Goal: Task Accomplishment & Management: Manage account settings

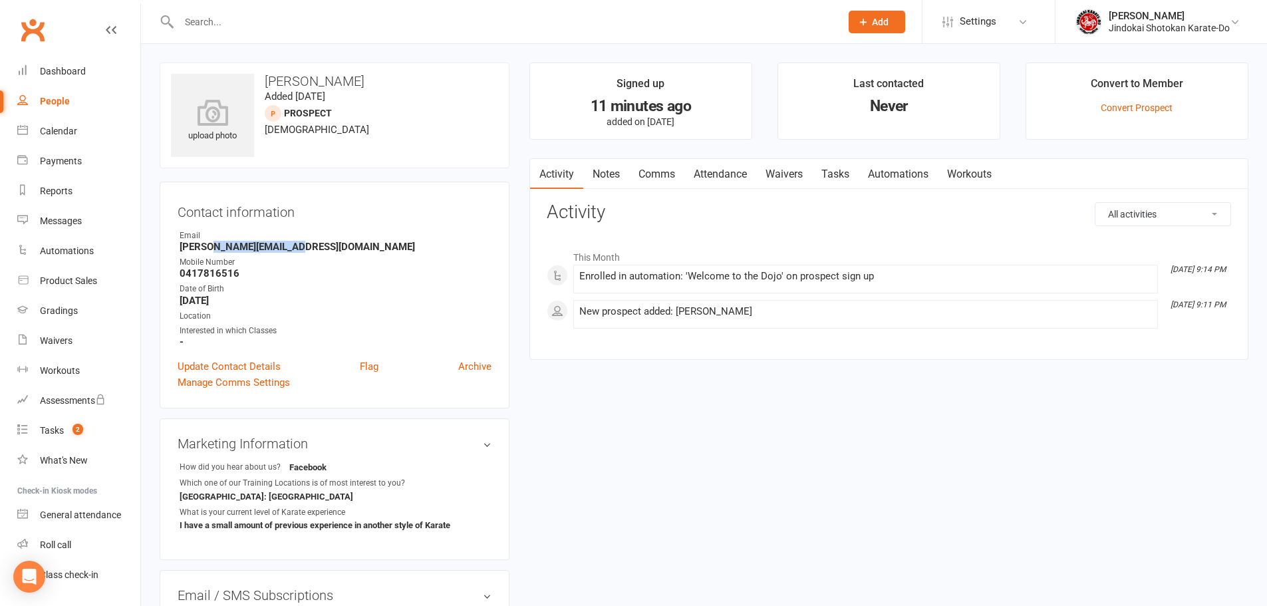
drag, startPoint x: 208, startPoint y: 246, endPoint x: 289, endPoint y: 247, distance: 80.5
click at [289, 247] on strong "[PERSON_NAME][EMAIL_ADDRESS][DOMAIN_NAME]" at bounding box center [336, 247] width 312 height 12
click at [228, 361] on link "Update Contact Details" at bounding box center [229, 367] width 103 height 16
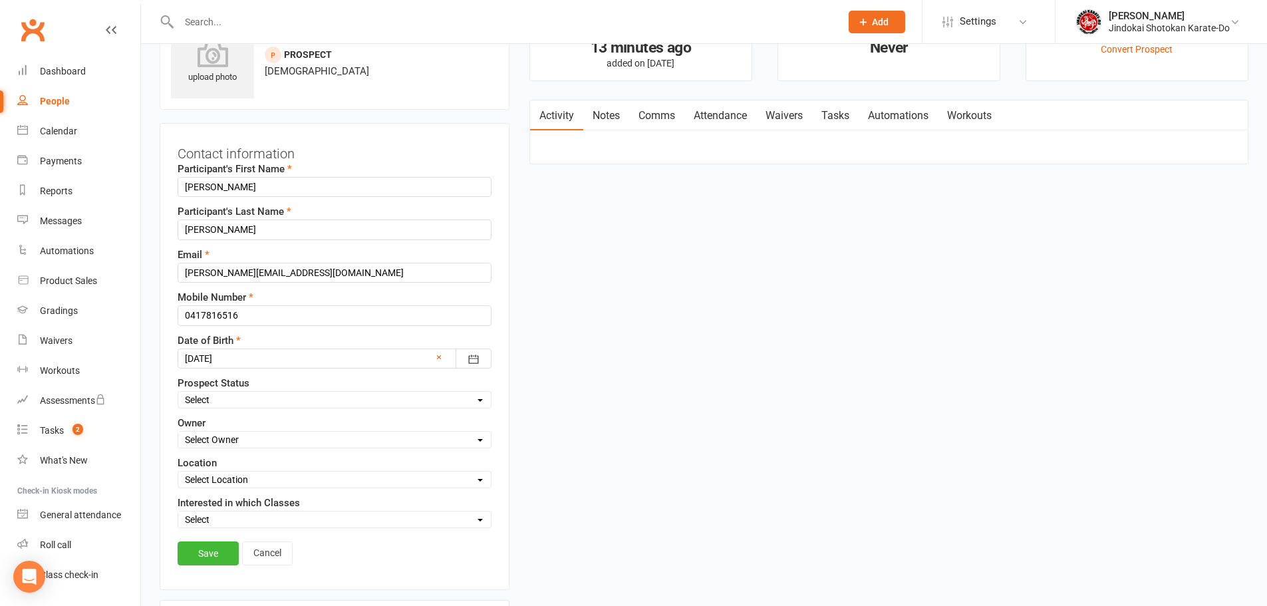
scroll to position [63, 0]
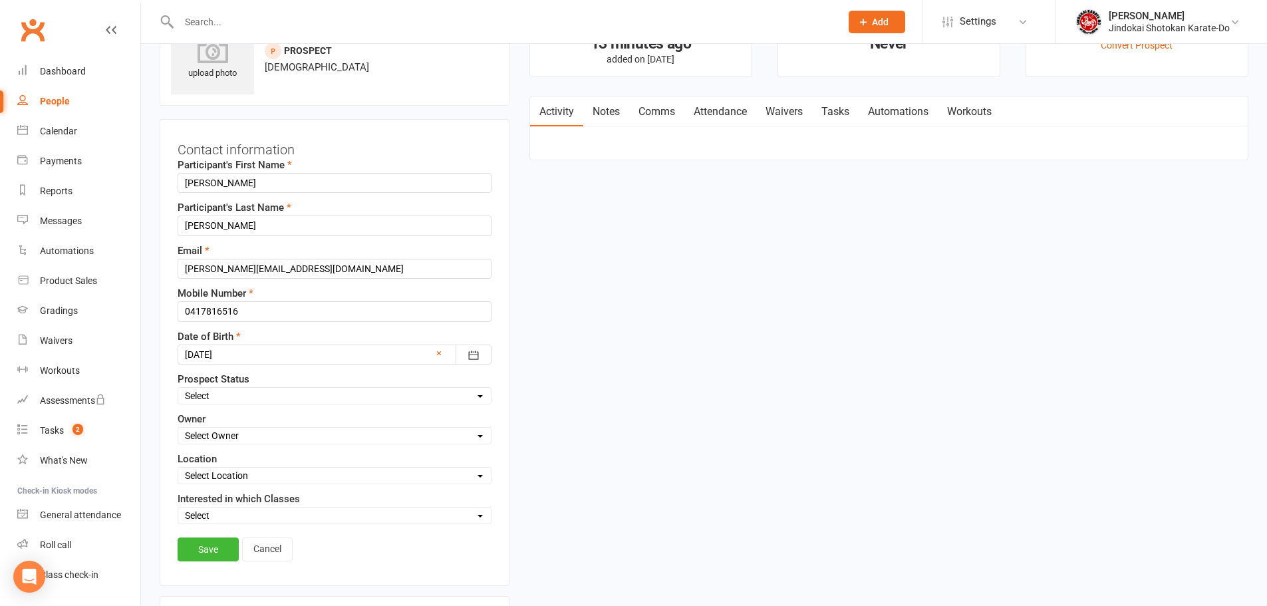
click at [214, 395] on select "Select Initial Contact Not interested Trial Member" at bounding box center [334, 396] width 313 height 15
click at [178, 389] on select "Select Initial Contact Not interested Trial Member" at bounding box center [334, 396] width 313 height 15
click at [223, 435] on select "Select Owner Dion Risborg Heather Risborg Janicar Bias Clayton Brownwood Shandi…" at bounding box center [334, 435] width 313 height 15
select select "0"
click at [178, 429] on select "Select Owner Dion Risborg Heather Risborg Janicar Bias Clayton Brownwood Shandi…" at bounding box center [334, 435] width 313 height 15
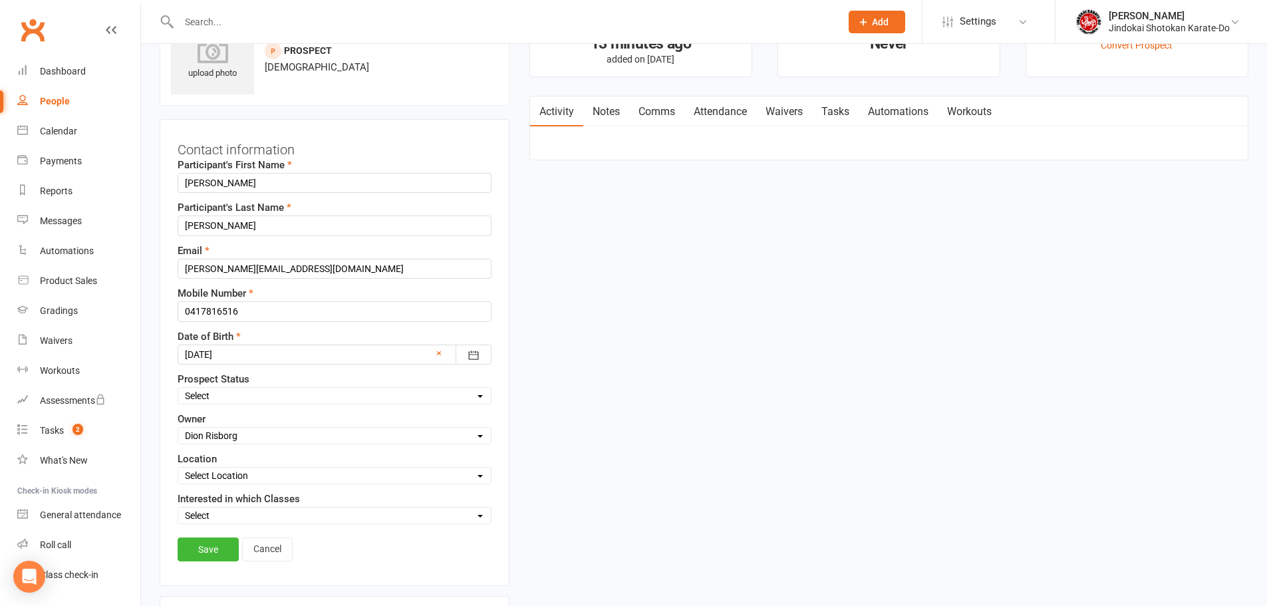
scroll to position [129, 0]
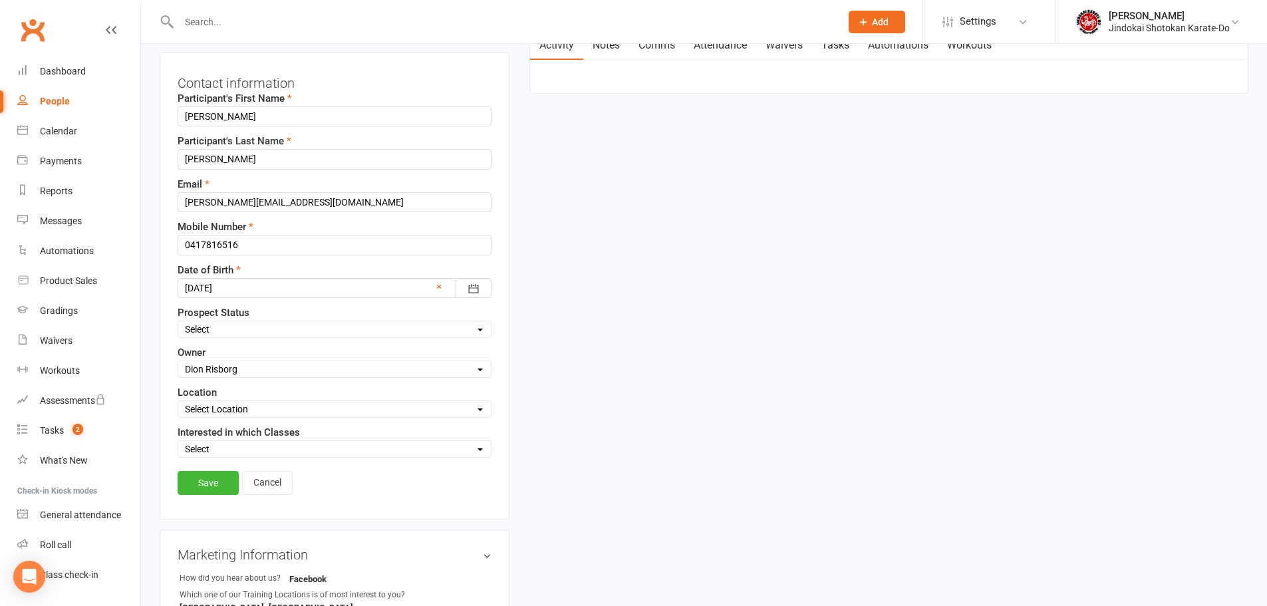
click at [221, 409] on select "Select Location Angle Vale Primary School Gymnasium - Angle Vale Cornerstone Co…" at bounding box center [334, 409] width 313 height 15
select select "6"
click at [178, 403] on select "Select Location Angle Vale Primary School Gymnasium - Angle Vale Cornerstone Co…" at bounding box center [334, 409] width 313 height 15
click at [202, 454] on select "Select Angle Vale location Mawson Lakes location Modbury Heights location Mount…" at bounding box center [334, 449] width 313 height 15
select select "Modbury Heights location"
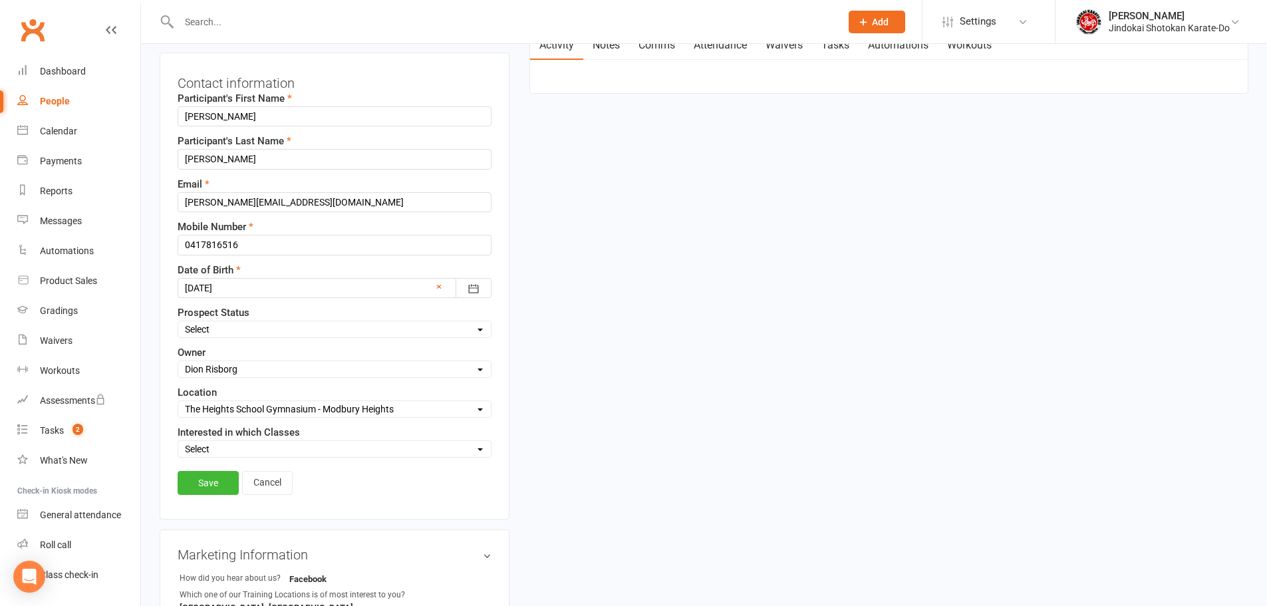
click at [178, 443] on select "Select Angle Vale location Mawson Lakes location Modbury Heights location Mount…" at bounding box center [334, 449] width 313 height 15
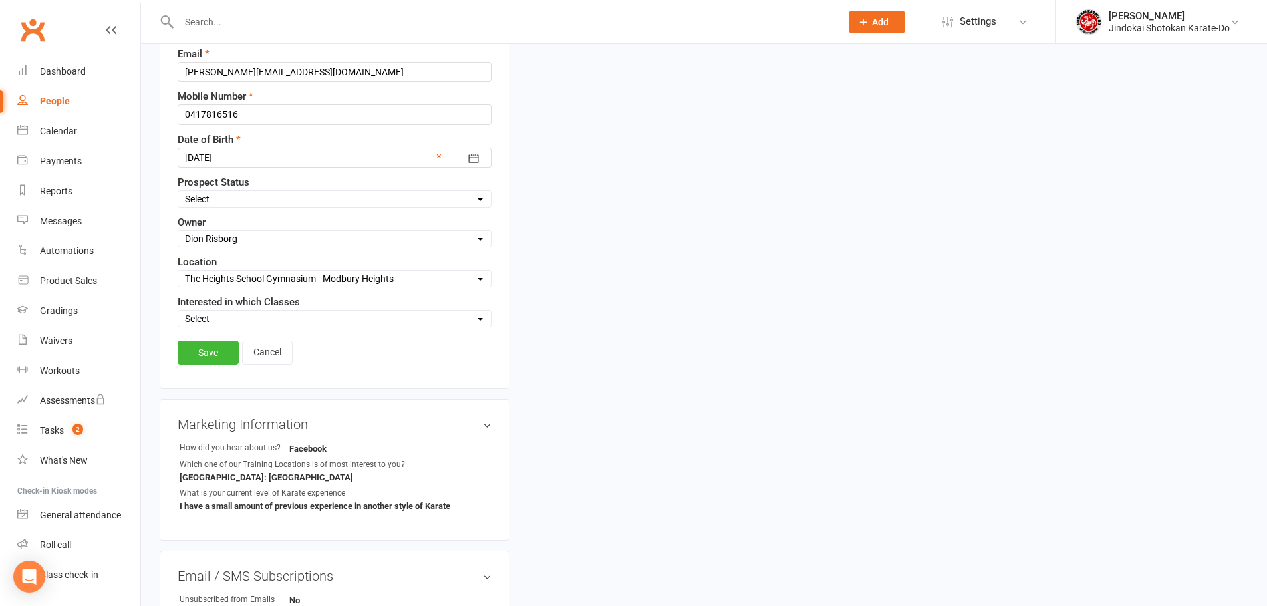
scroll to position [262, 0]
click at [202, 351] on link "Save" at bounding box center [208, 350] width 61 height 24
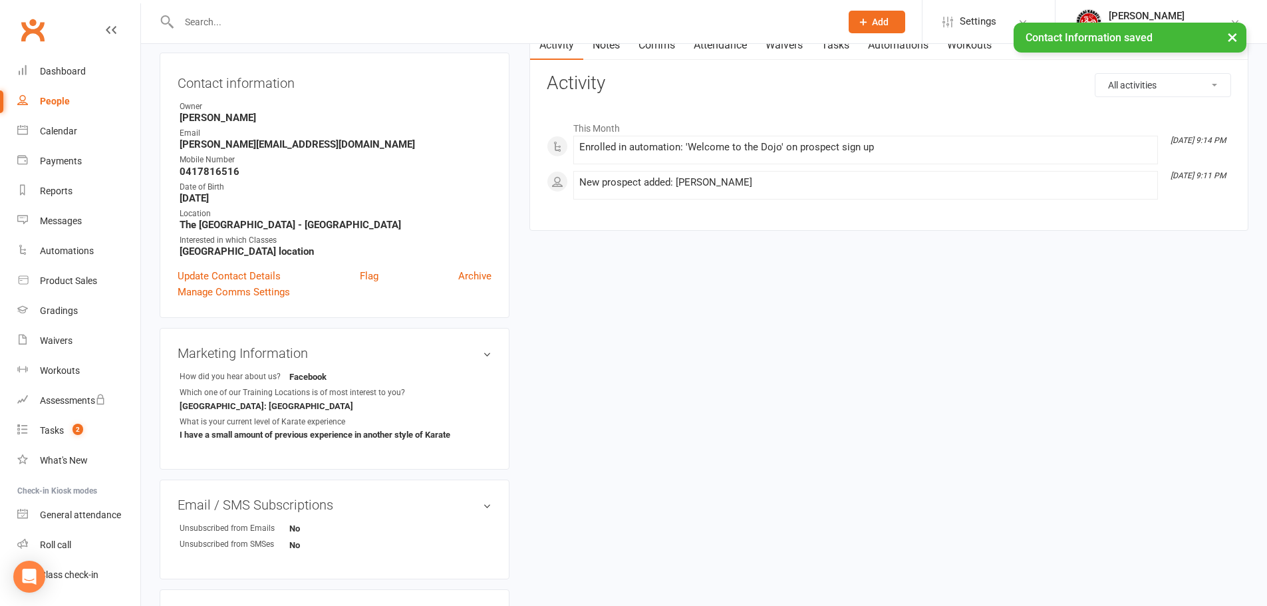
scroll to position [0, 0]
